Goal: Task Accomplishment & Management: Manage account settings

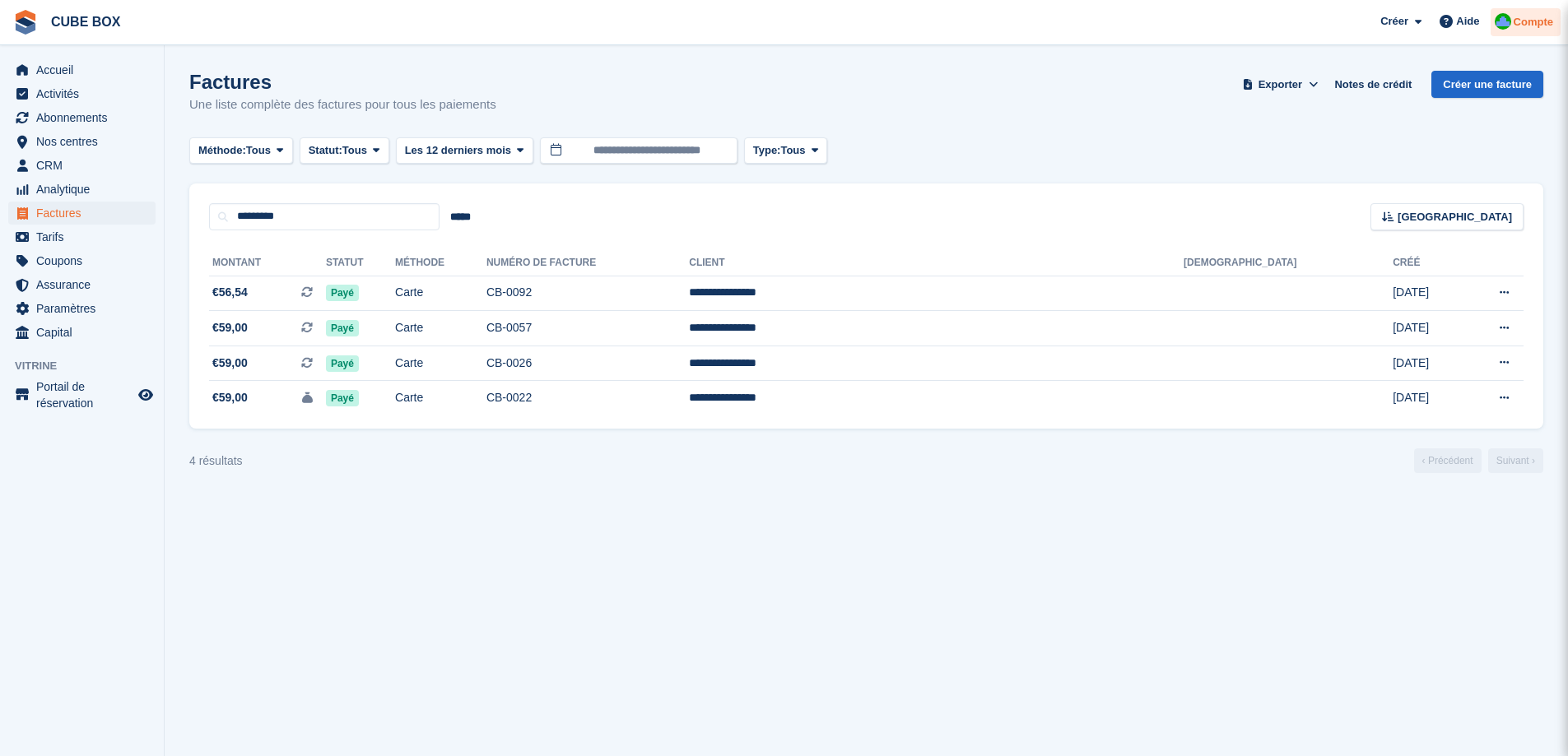
click at [1528, 21] on span "Compte" at bounding box center [1533, 22] width 40 height 17
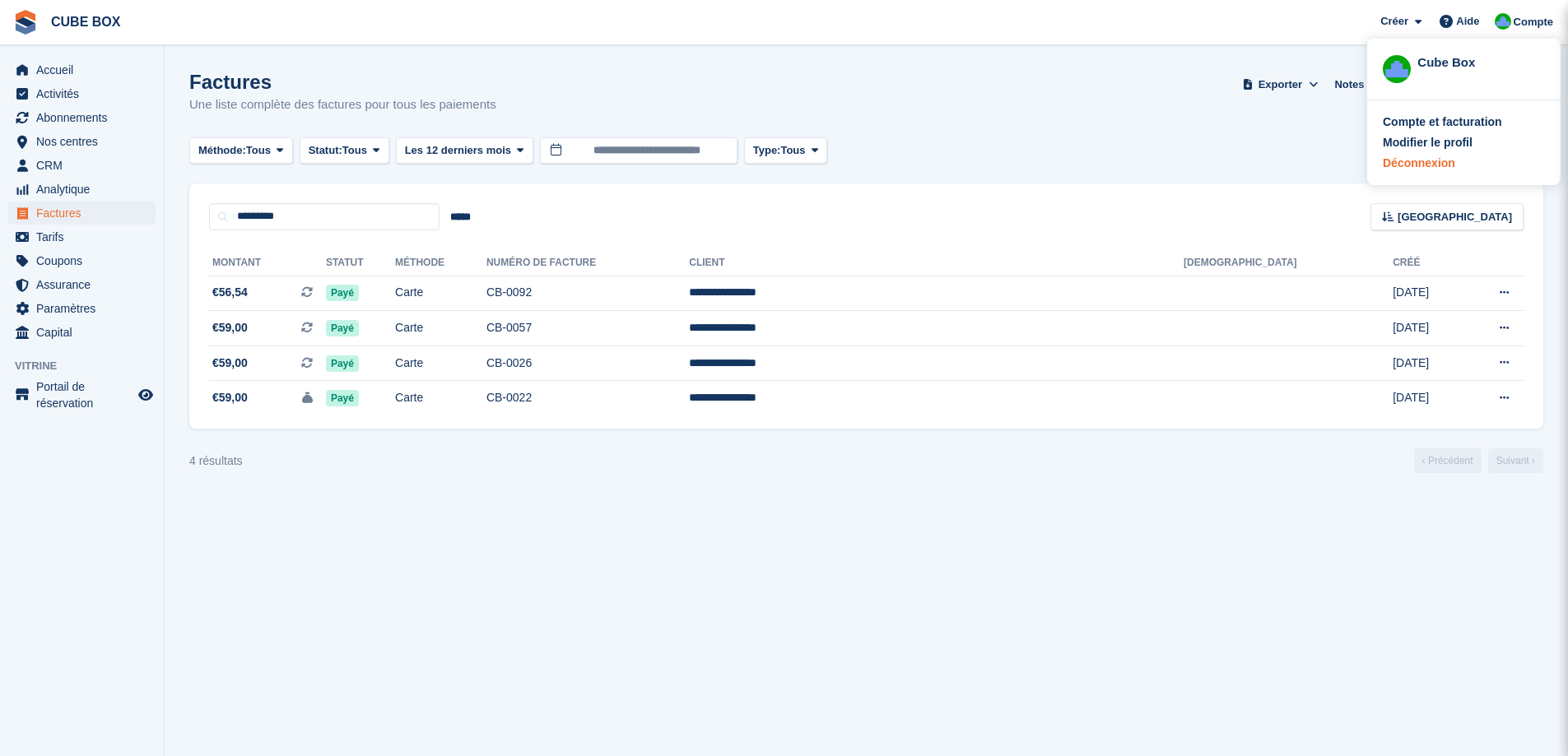
click at [1452, 160] on div "Déconnexion" at bounding box center [1464, 163] width 162 height 17
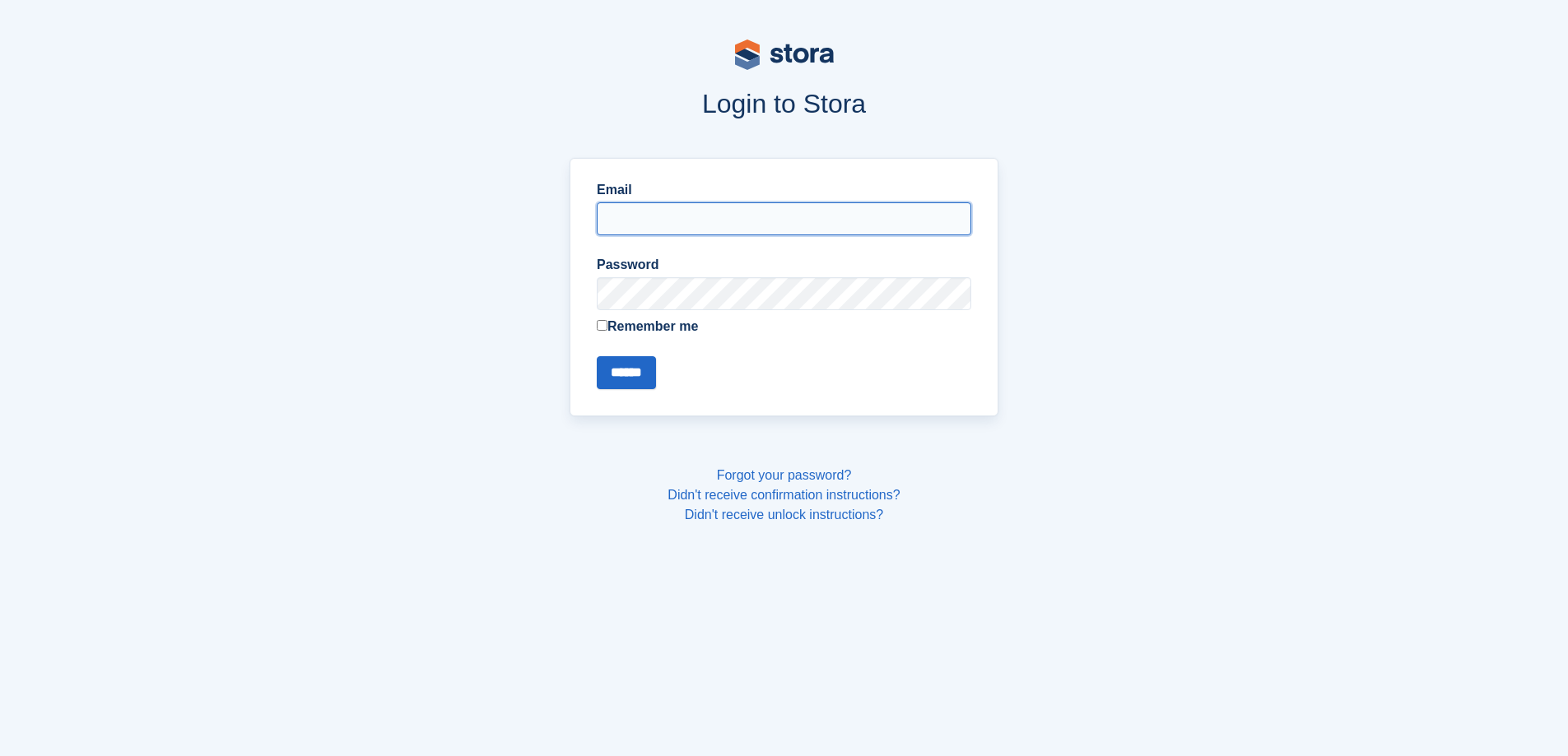
type input "**********"
click at [628, 364] on input "******" at bounding box center [626, 373] width 60 height 33
